Goal: Register for event/course

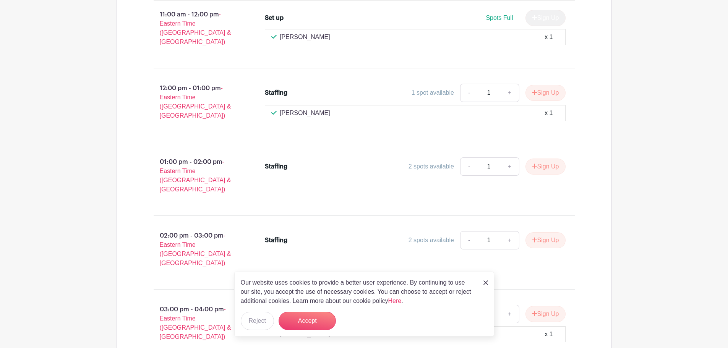
scroll to position [4994, 0]
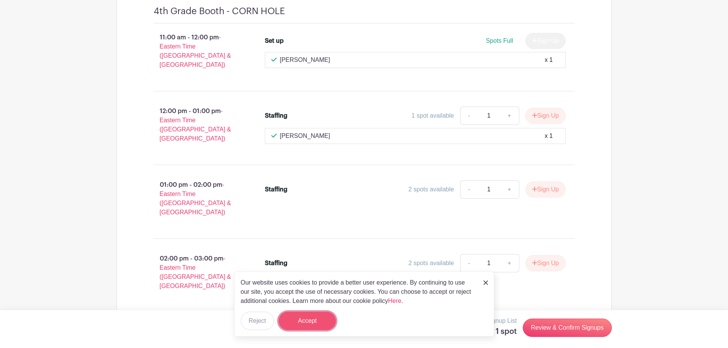
click at [317, 321] on button "Accept" at bounding box center [307, 321] width 57 height 18
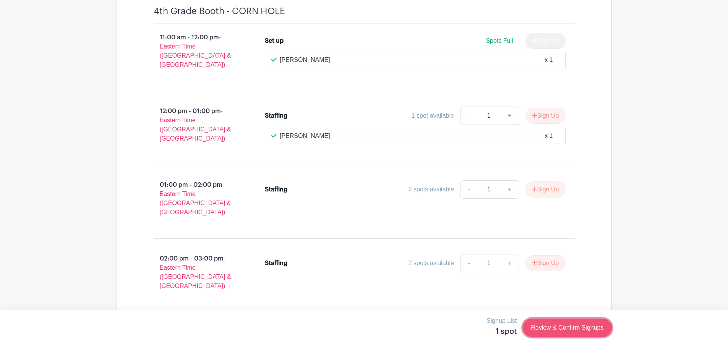
click at [569, 328] on link "Review & Confirm Signups" at bounding box center [567, 328] width 89 height 18
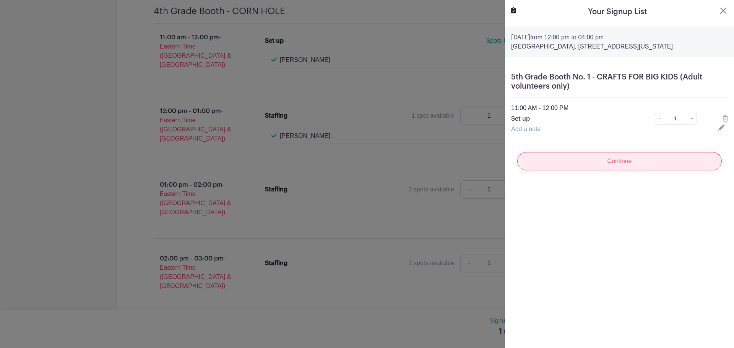
click at [563, 170] on input "Continue" at bounding box center [619, 161] width 204 height 18
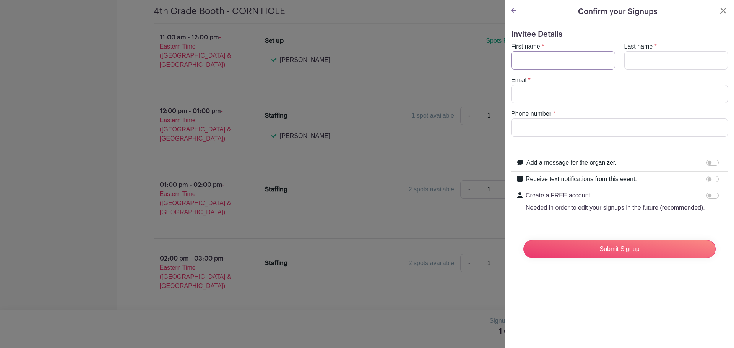
click at [552, 57] on input "First name" at bounding box center [563, 60] width 104 height 18
type input "Kate"
type input "Snyder"
type input "kateasnyder@gmail.com"
type input "3012374198"
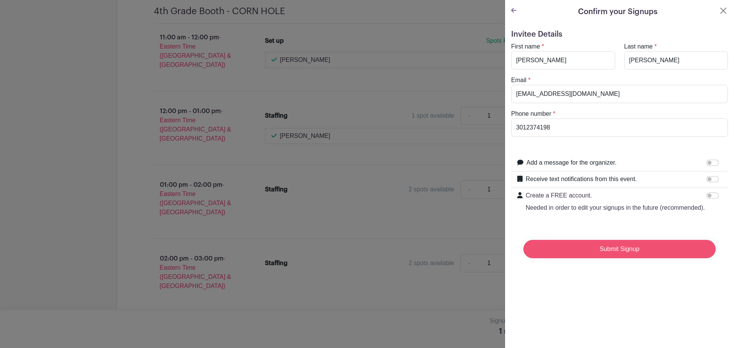
click at [634, 258] on input "Submit Signup" at bounding box center [619, 249] width 192 height 18
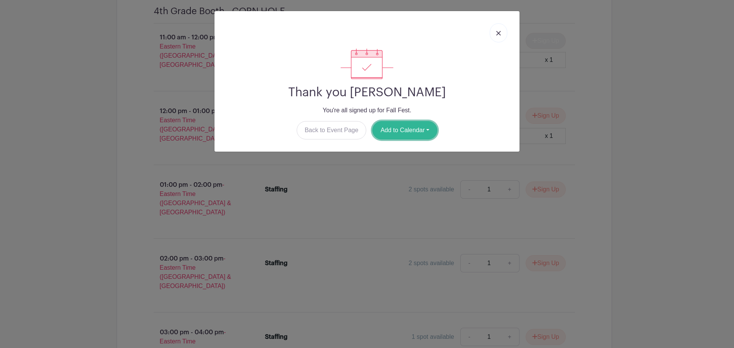
click at [412, 130] on button "Add to Calendar" at bounding box center [404, 130] width 65 height 18
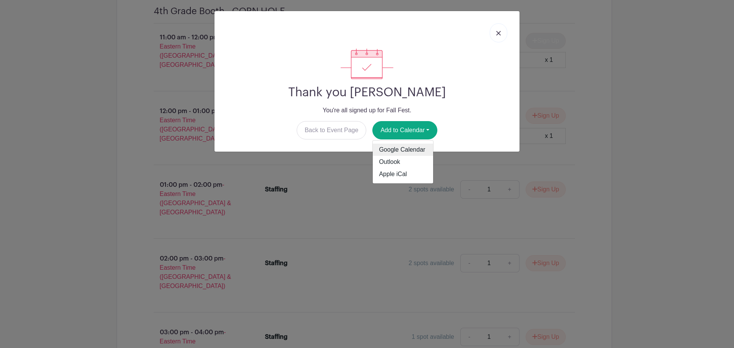
click at [410, 150] on link "Google Calendar" at bounding box center [403, 150] width 60 height 12
click at [499, 32] on img at bounding box center [498, 33] width 5 height 5
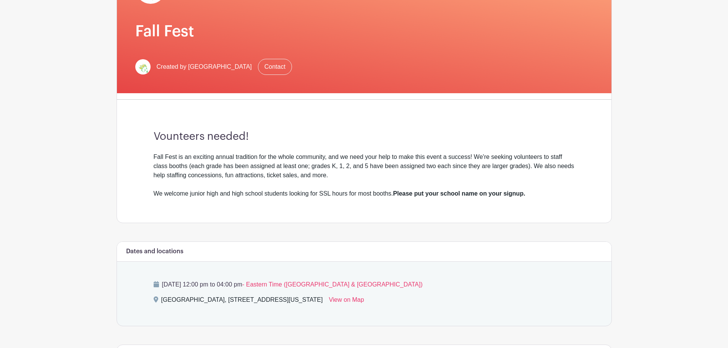
scroll to position [141, 0]
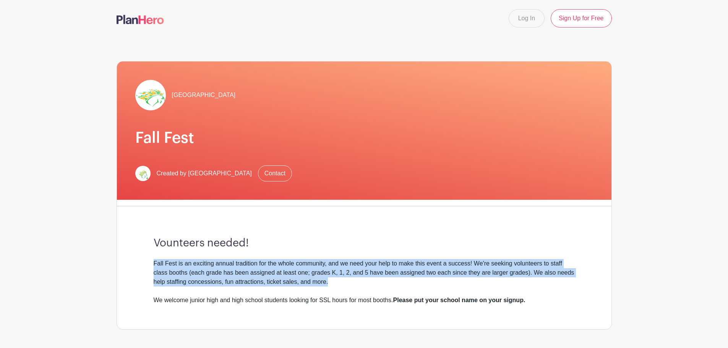
drag, startPoint x: 154, startPoint y: 264, endPoint x: 333, endPoint y: 278, distance: 180.1
click at [333, 278] on div "Fall Fest is an exciting annual tradition for the whole community, and we need …" at bounding box center [364, 282] width 421 height 46
copy div "Fall Fest is an exciting annual tradition for the whole community, and we need …"
